Goal: Task Accomplishment & Management: Complete application form

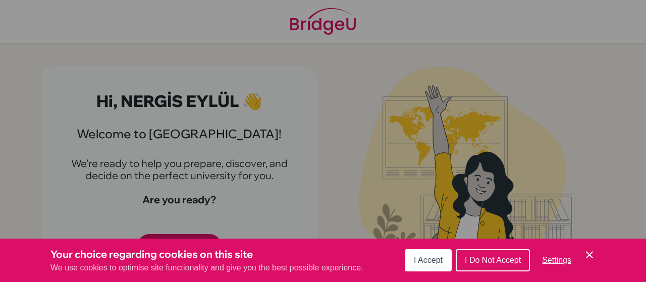
click at [510, 256] on span "I Do Not Accept" at bounding box center [493, 260] width 56 height 9
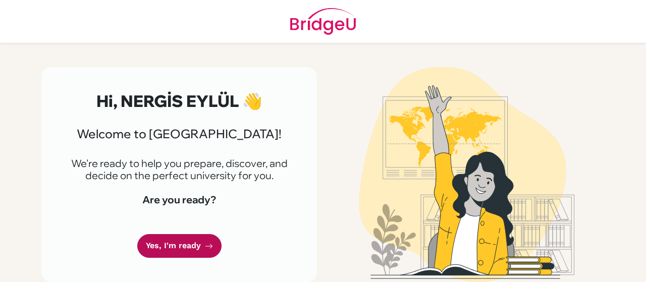
click at [160, 241] on link "Yes, I'm ready" at bounding box center [179, 246] width 84 height 24
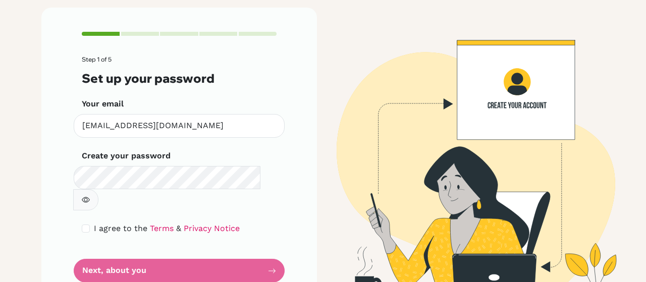
scroll to position [70, 0]
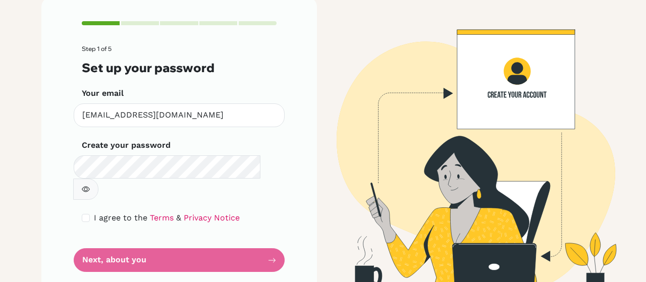
click at [98, 179] on button "button" at bounding box center [85, 189] width 25 height 21
click at [217, 239] on form "Step 1 of 5 Set up your password Your email 233097@ogrenci.tedankara.k12.tr Inv…" at bounding box center [179, 158] width 195 height 227
click at [275, 206] on div "Step 1 of 5 Set up your password Your email 233097@ogrenci.tedankara.k12.tr Inv…" at bounding box center [178, 146] width 275 height 299
click at [90, 185] on icon "button" at bounding box center [86, 189] width 8 height 8
click at [82, 214] on input "checkbox" at bounding box center [86, 218] width 8 height 8
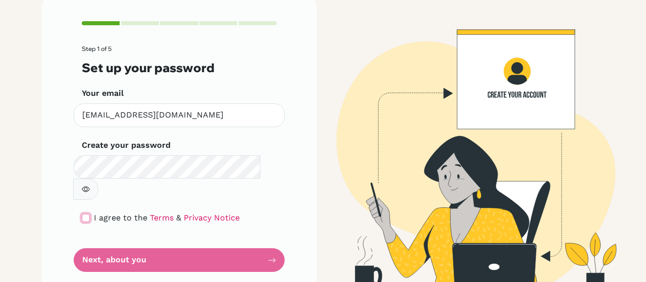
checkbox input "true"
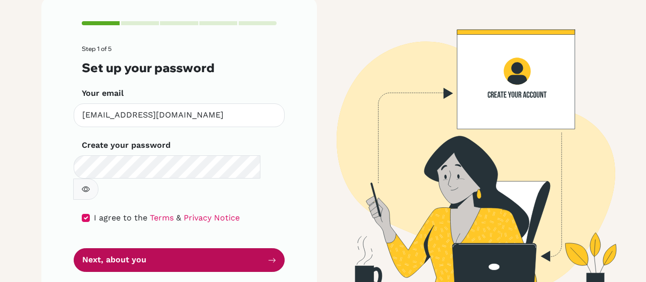
click at [103, 248] on button "Next, about you" at bounding box center [179, 260] width 211 height 24
click at [134, 248] on button "Next, about you" at bounding box center [179, 260] width 211 height 24
